Goal: Transaction & Acquisition: Book appointment/travel/reservation

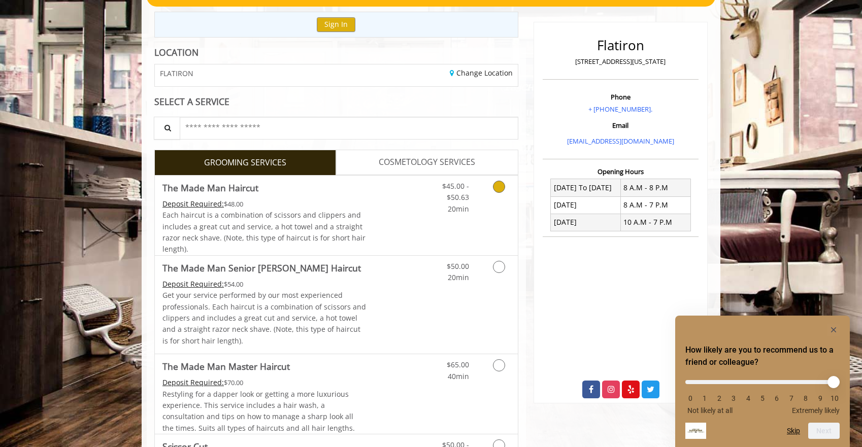
scroll to position [283, 0]
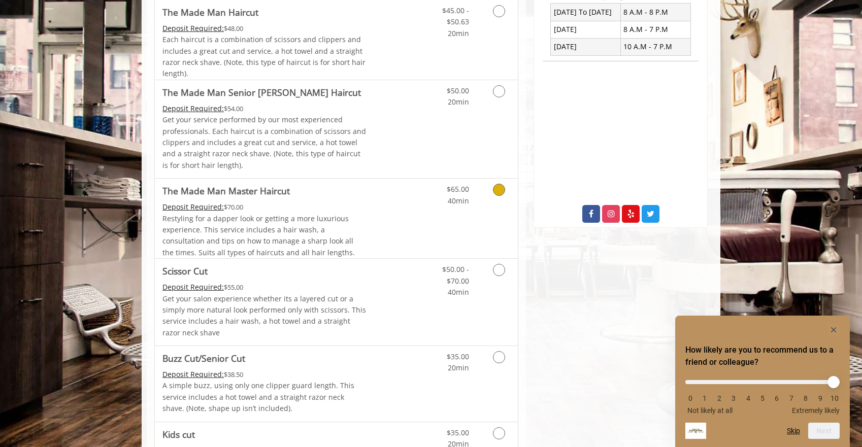
click at [302, 242] on span "Restyling for a dapper look or getting a more luxurious experience. This servic…" at bounding box center [258, 236] width 192 height 44
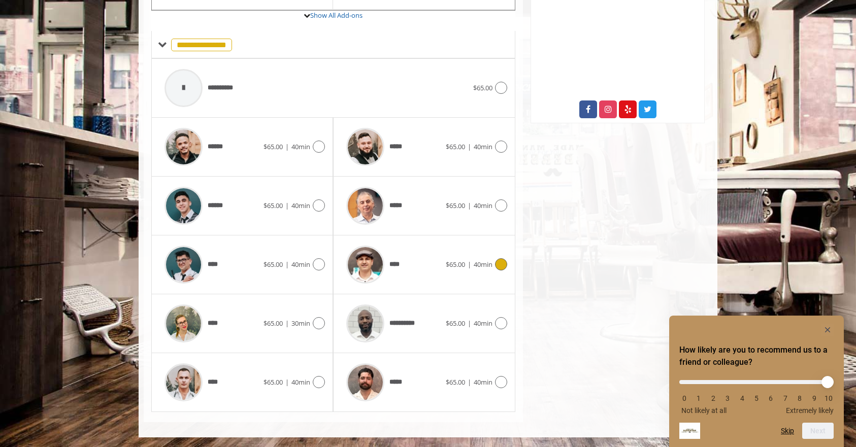
click at [436, 271] on div "****" at bounding box center [393, 265] width 104 height 48
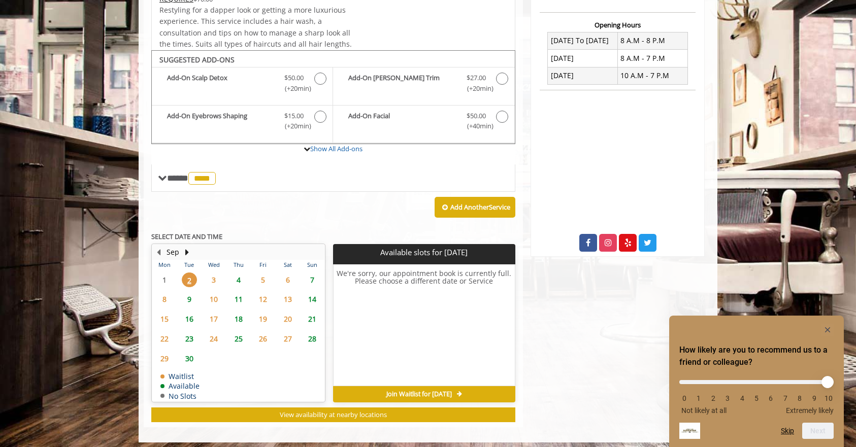
scroll to position [258, 0]
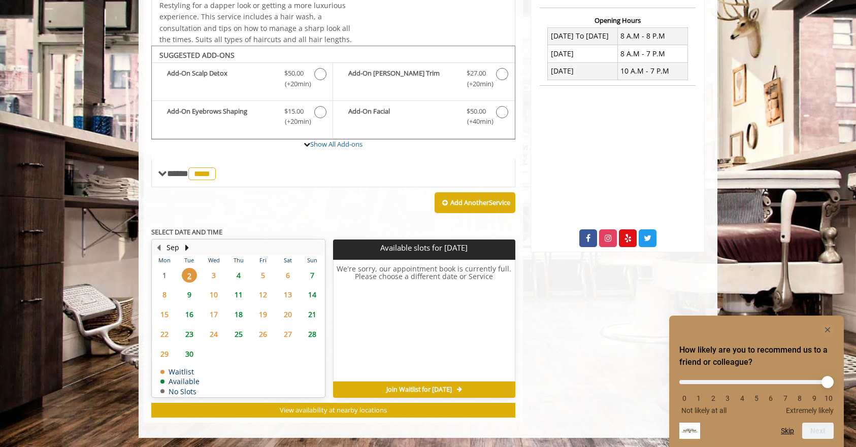
click at [312, 273] on span "7" at bounding box center [312, 275] width 15 height 15
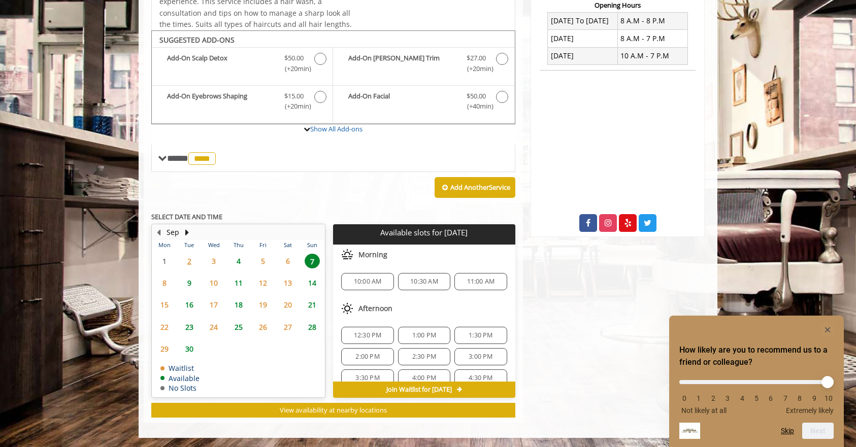
click at [485, 279] on span "11:00 AM" at bounding box center [481, 282] width 28 height 8
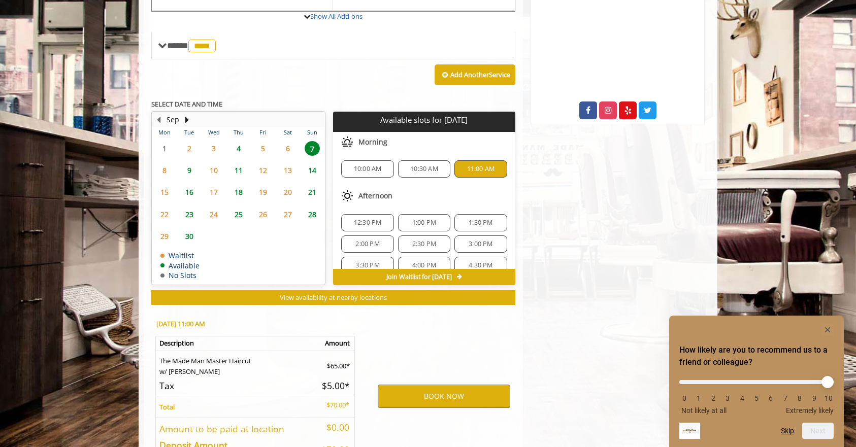
scroll to position [457, 0]
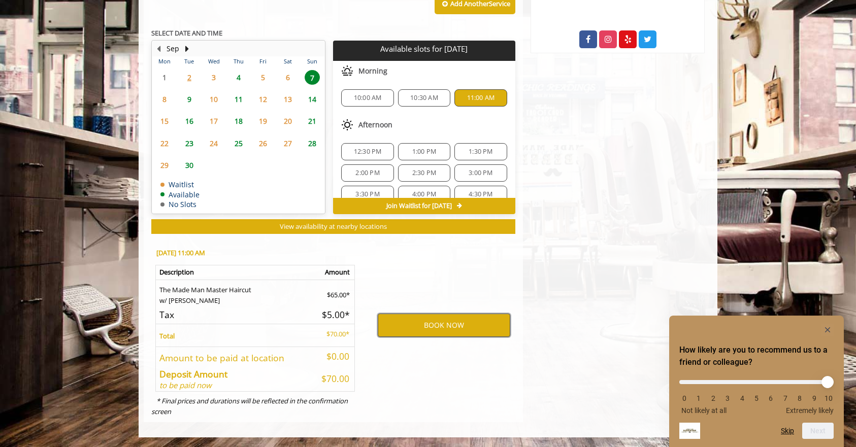
click at [455, 325] on button "BOOK NOW" at bounding box center [444, 325] width 132 height 23
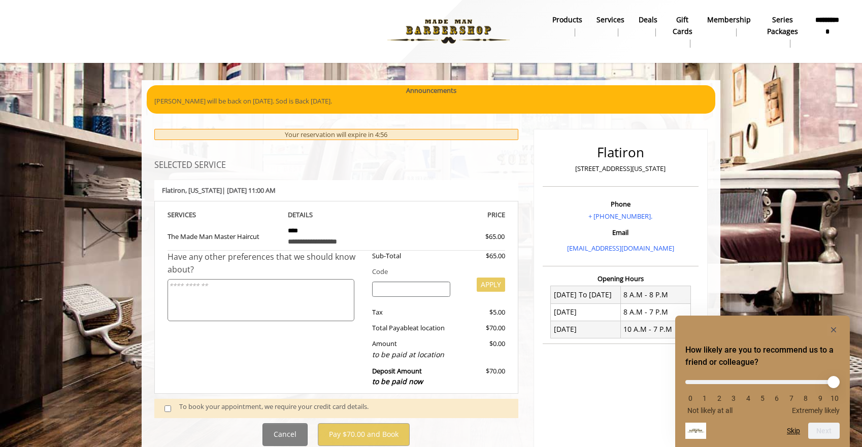
scroll to position [89, 0]
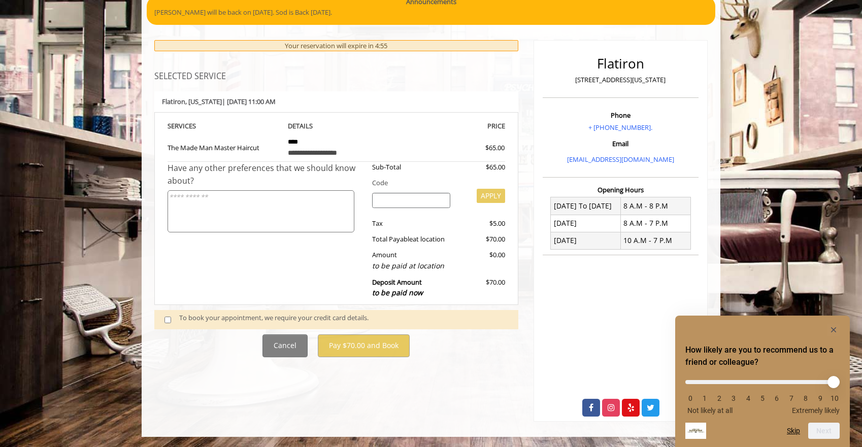
click at [295, 316] on div "To book your appointment, we require your credit card details." at bounding box center [343, 320] width 329 height 14
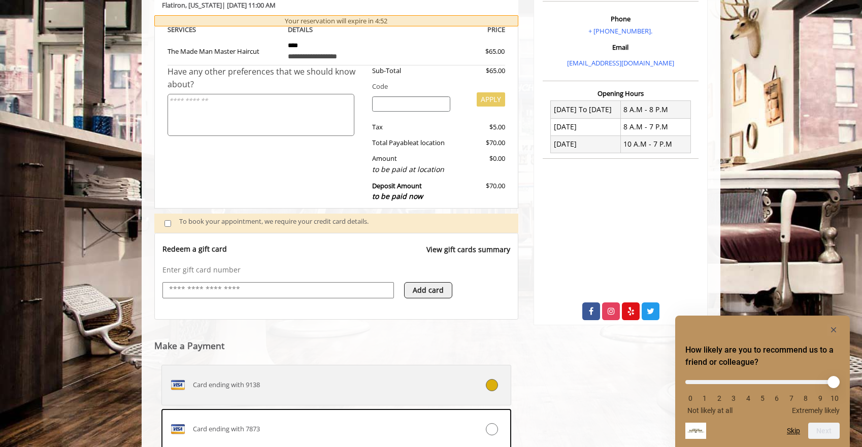
scroll to position [119, 0]
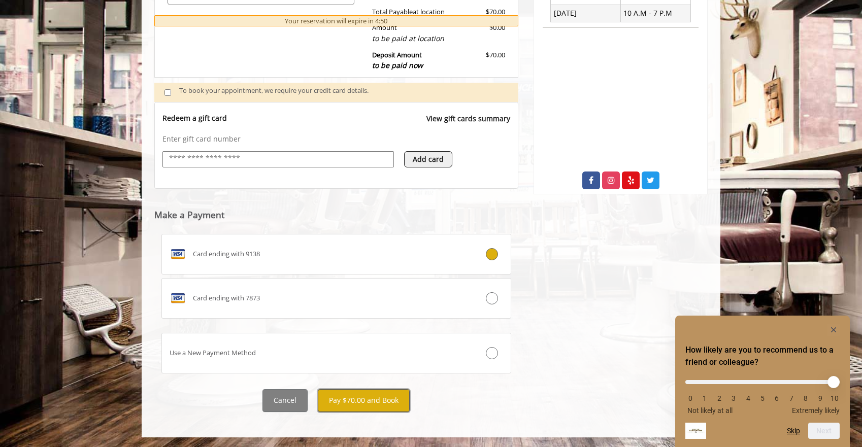
click at [395, 397] on button "Pay $70.00 and Book" at bounding box center [364, 400] width 92 height 23
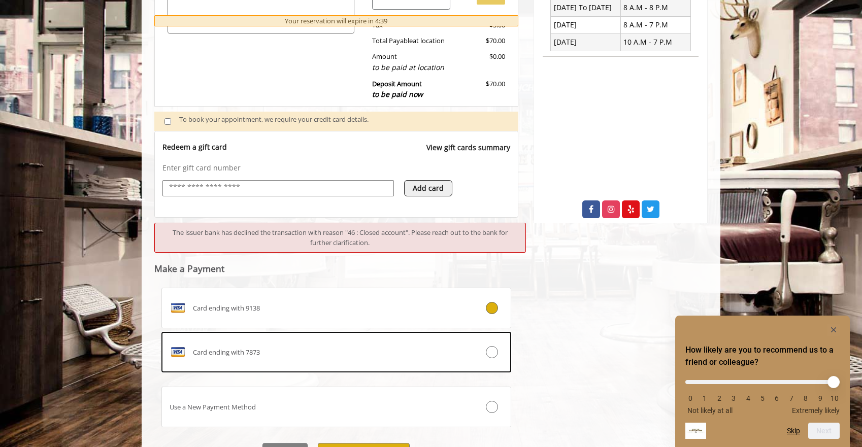
scroll to position [342, 0]
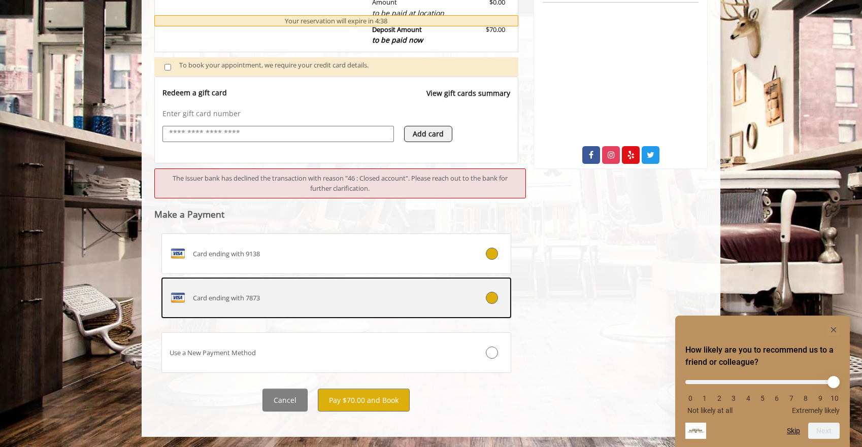
click at [381, 300] on div "Card ending with 7873" at bounding box center [307, 298] width 290 height 16
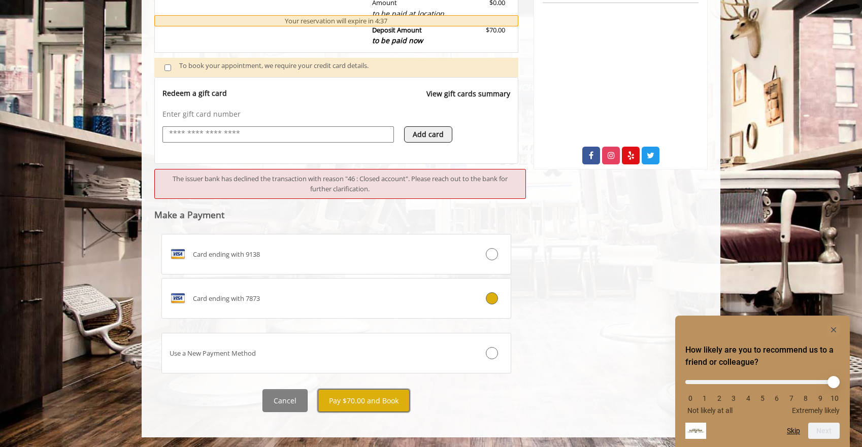
click at [370, 399] on button "Pay $70.00 and Book" at bounding box center [364, 400] width 92 height 23
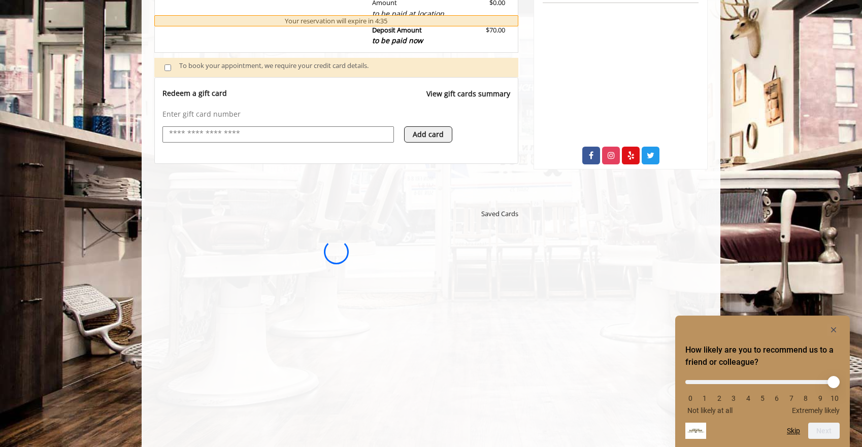
scroll to position [0, 0]
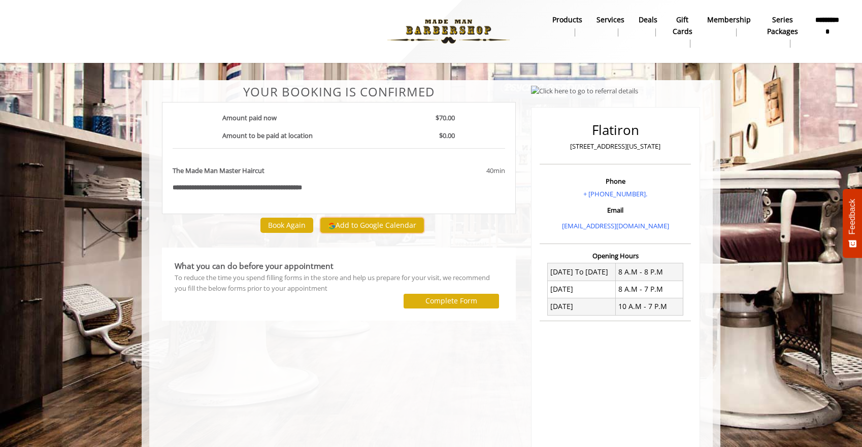
click at [357, 222] on button "Add to Google Calendar" at bounding box center [372, 225] width 104 height 15
